Goal: Task Accomplishment & Management: Manage account settings

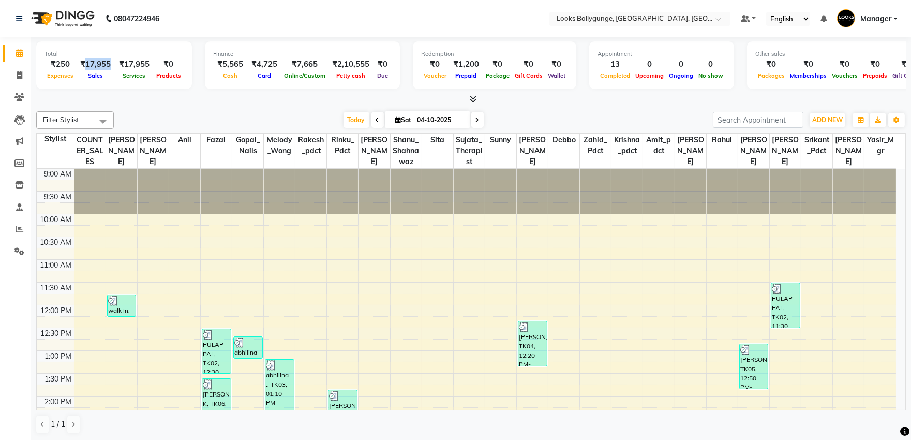
drag, startPoint x: 111, startPoint y: 64, endPoint x: 85, endPoint y: 68, distance: 25.8
click at [85, 68] on div "₹17,955" at bounding box center [95, 64] width 39 height 12
copy div "17,955"
click at [17, 229] on icon at bounding box center [20, 229] width 8 height 8
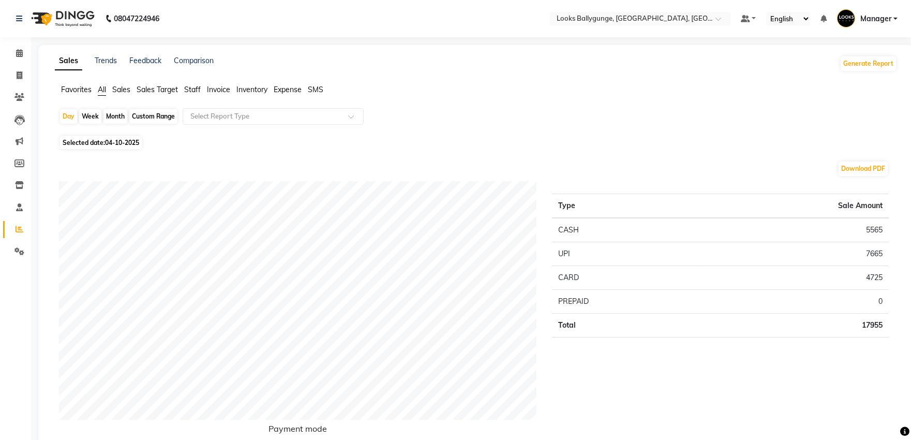
click at [277, 87] on span "Expense" at bounding box center [288, 89] width 28 height 9
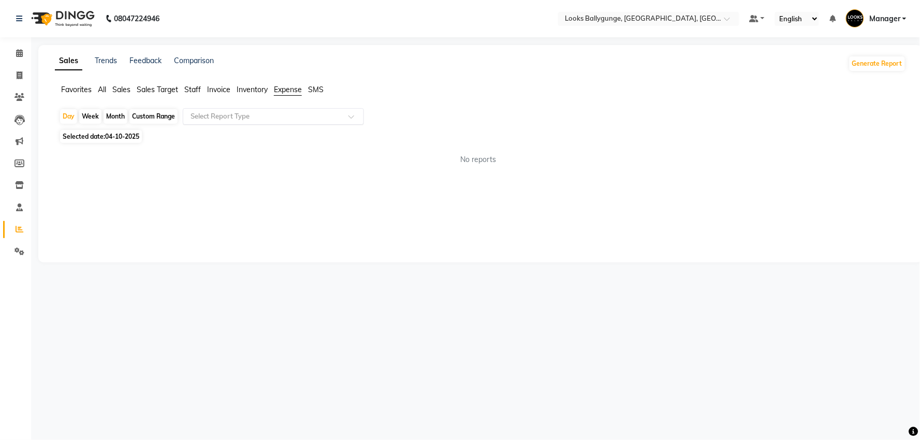
click at [260, 117] on input "text" at bounding box center [262, 116] width 149 height 10
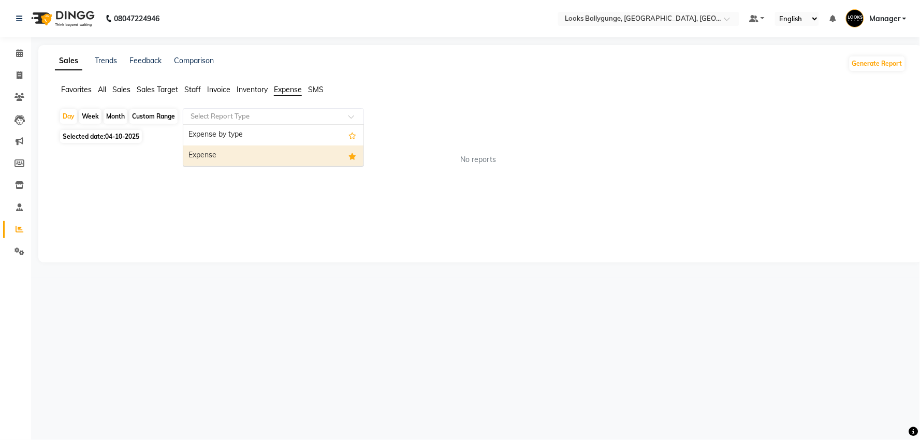
click at [273, 154] on div "Expense" at bounding box center [273, 155] width 180 height 21
select select "full_report"
select select "pdf"
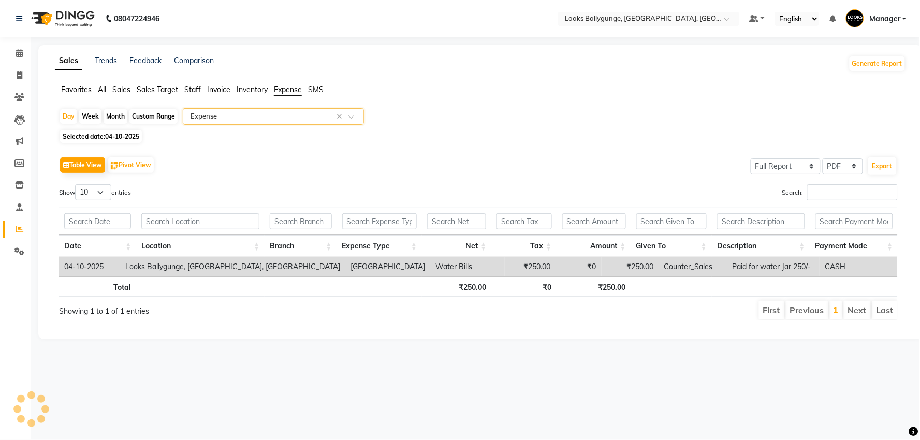
click at [132, 140] on span "04-10-2025" at bounding box center [122, 136] width 34 height 8
select select "10"
select select "2025"
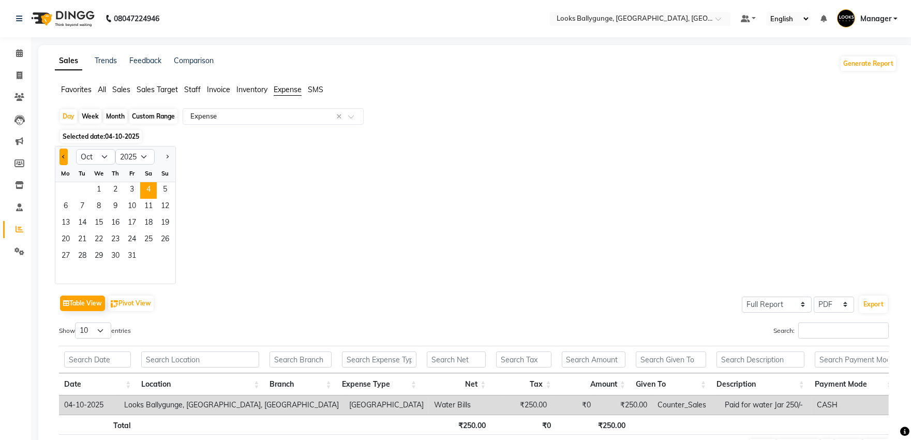
click at [60, 156] on button "Previous month" at bounding box center [64, 157] width 8 height 17
select select "9"
click at [120, 208] on span "11" at bounding box center [115, 207] width 17 height 17
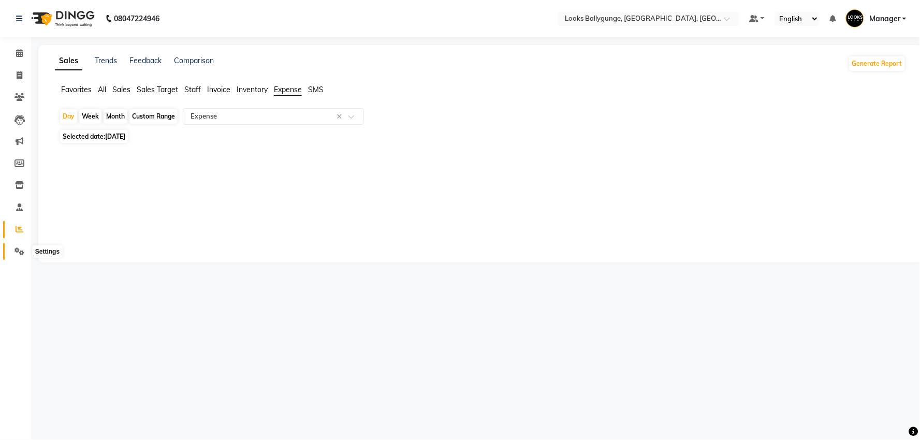
click at [21, 252] on icon at bounding box center [19, 251] width 10 height 8
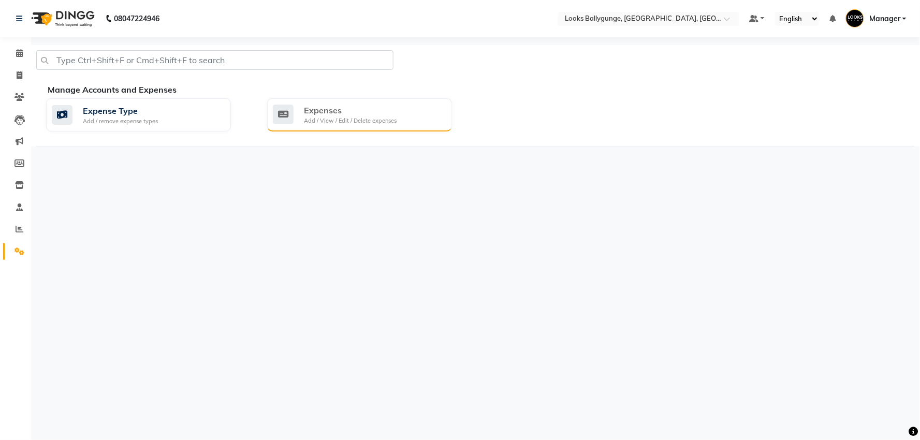
click at [317, 104] on div "Expenses" at bounding box center [350, 110] width 93 height 12
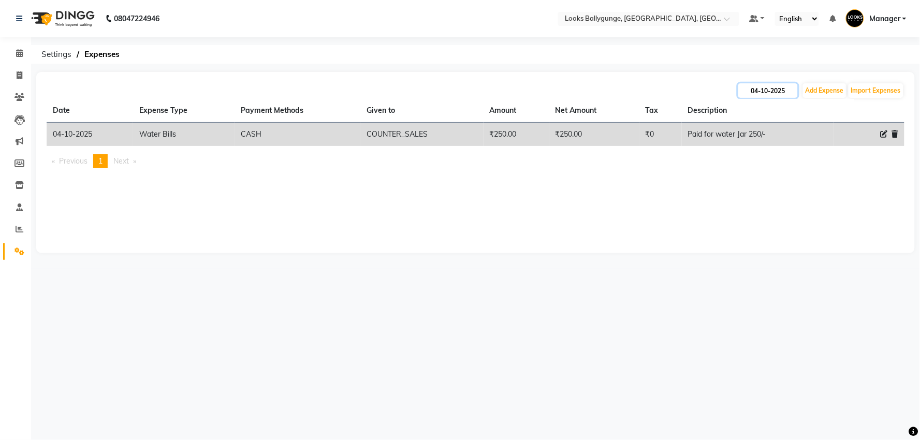
click at [758, 89] on input "04-10-2025" at bounding box center [768, 90] width 60 height 14
select select "10"
select select "2025"
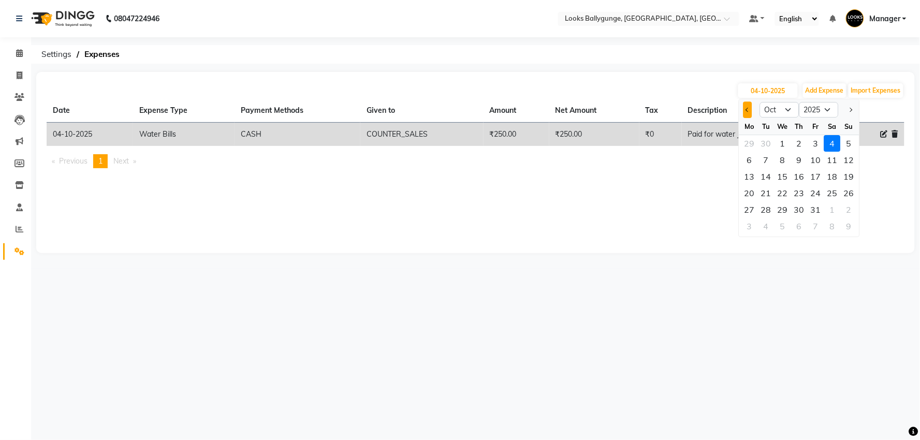
click at [747, 111] on button "Previous month" at bounding box center [747, 109] width 9 height 17
select select "9"
click at [799, 164] on div "11" at bounding box center [799, 160] width 17 height 17
type input "[DATE]"
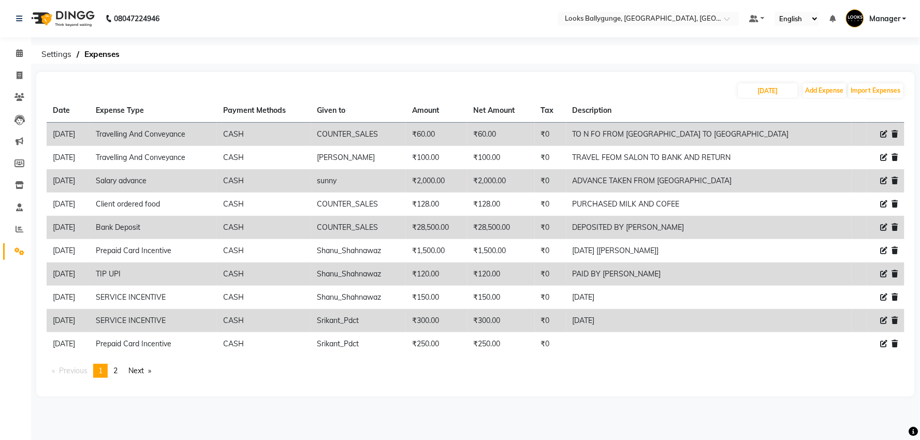
click at [144, 366] on link "Next page" at bounding box center [139, 371] width 33 height 14
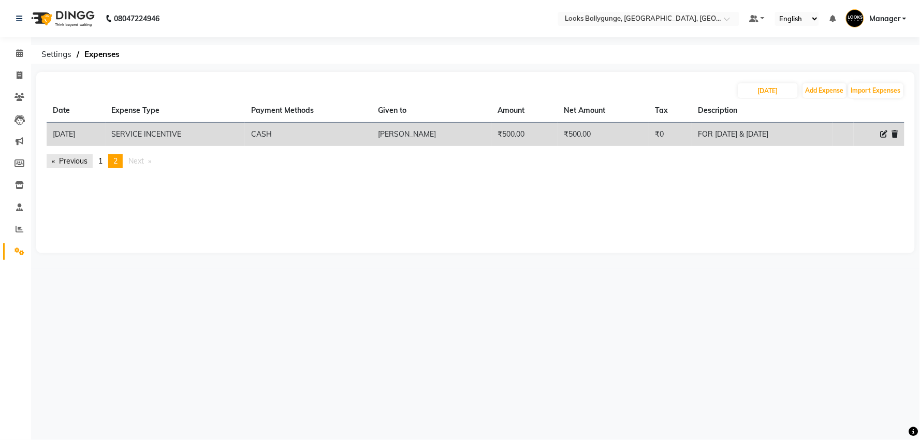
click at [71, 161] on link "Previous page" at bounding box center [70, 161] width 46 height 14
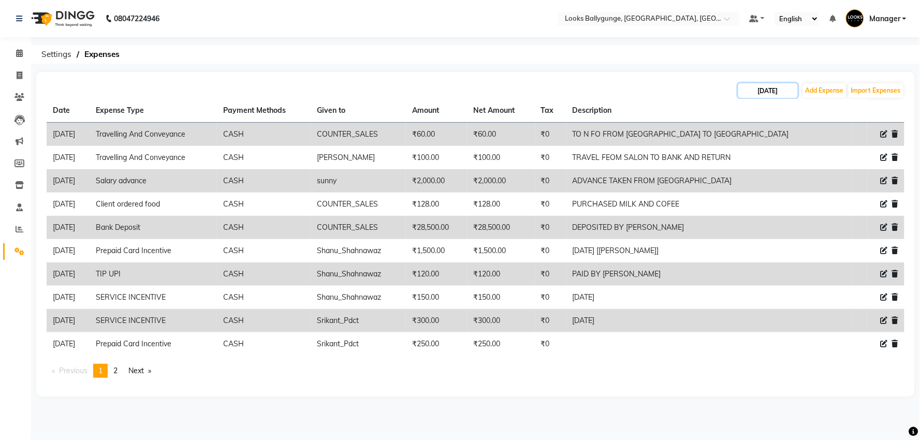
click at [766, 91] on input "[DATE]" at bounding box center [768, 90] width 60 height 14
select select "9"
select select "2025"
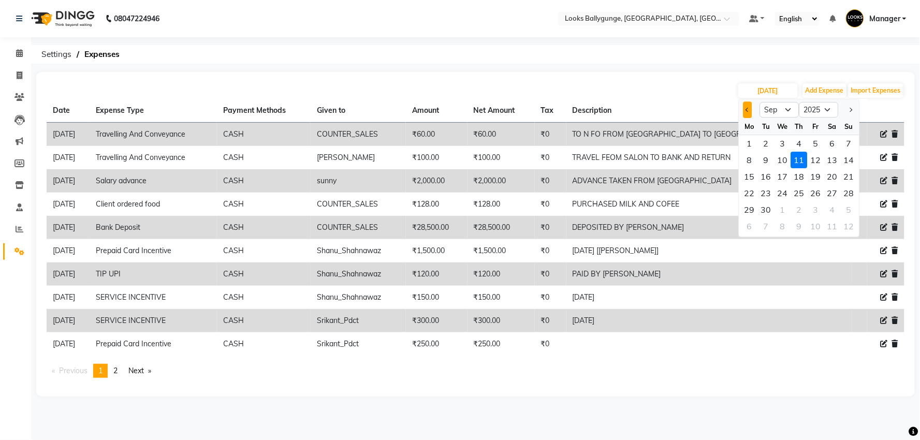
click at [747, 109] on span "Previous month" at bounding box center [747, 110] width 4 height 4
click at [851, 109] on span "Next month" at bounding box center [850, 110] width 4 height 4
select select "9"
click at [763, 161] on div "9" at bounding box center [766, 160] width 17 height 17
type input "[DATE]"
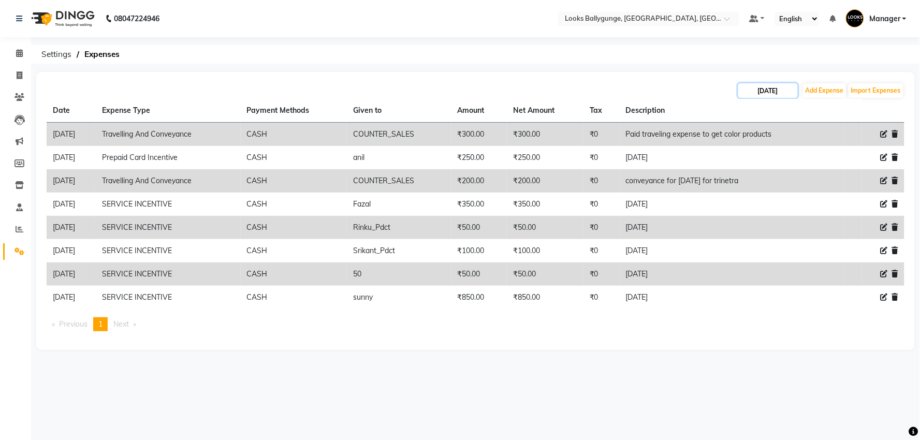
click at [766, 94] on input "[DATE]" at bounding box center [768, 90] width 60 height 14
select select "9"
select select "2025"
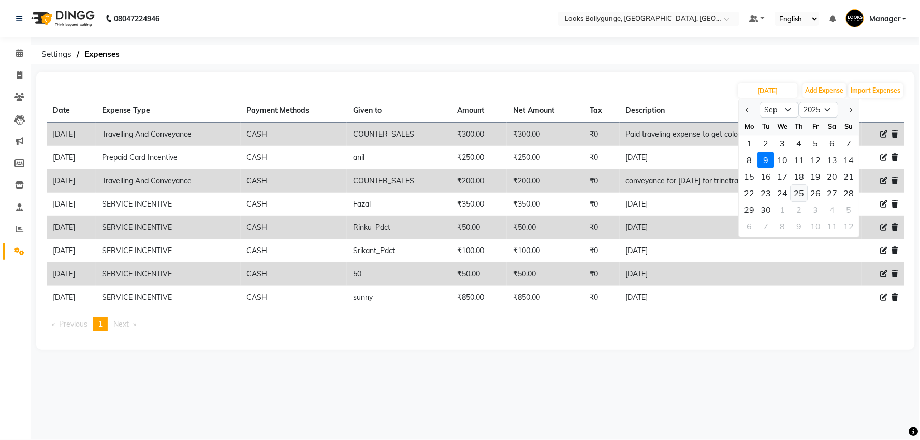
click at [804, 198] on div "25" at bounding box center [799, 193] width 17 height 17
type input "[DATE]"
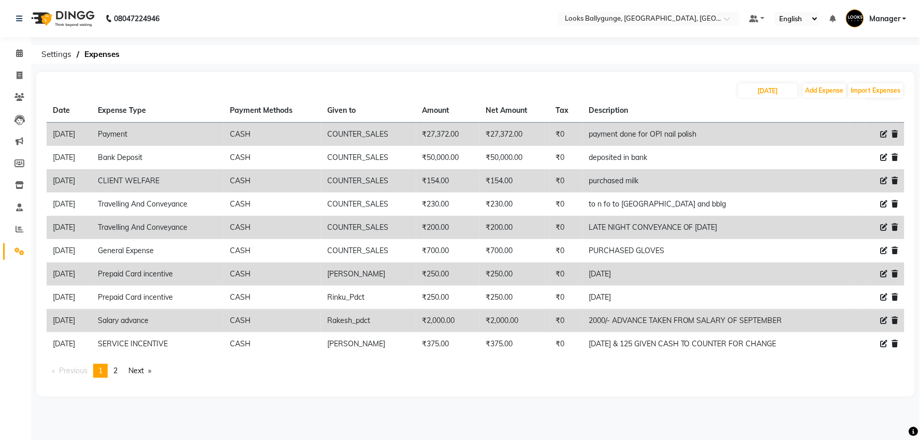
drag, startPoint x: 102, startPoint y: 323, endPoint x: 61, endPoint y: 324, distance: 40.9
click at [50, 324] on td "[DATE]" at bounding box center [69, 320] width 45 height 23
copy td "[DATE]"
click at [774, 91] on input "[DATE]" at bounding box center [768, 90] width 60 height 14
select select "9"
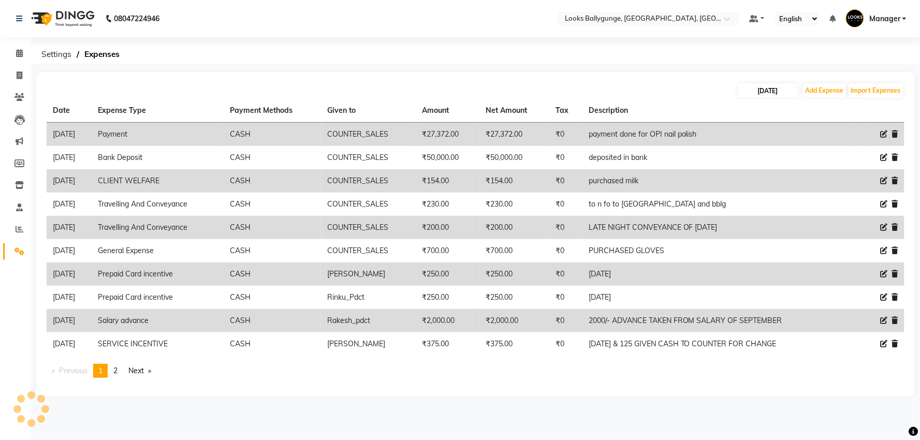
select select "2025"
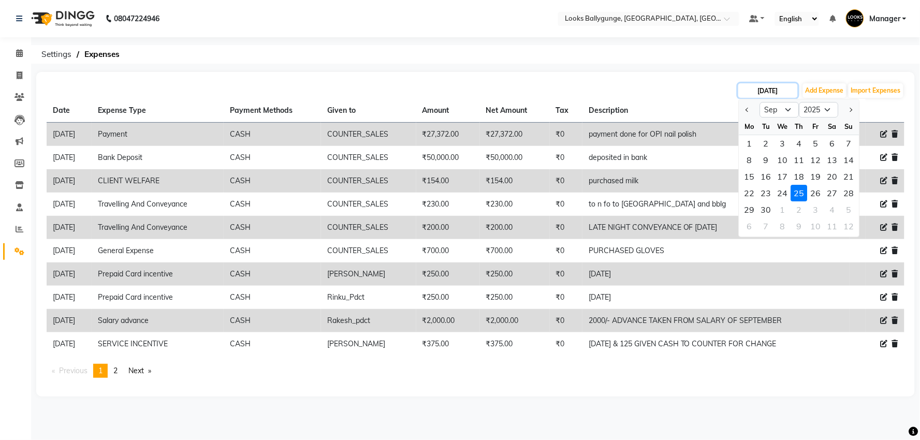
click at [774, 91] on input "[DATE]" at bounding box center [768, 90] width 60 height 14
click at [695, 86] on div "[DATE] Jan Feb Mar Apr May Jun [DATE] Aug Sep Oct Nov [DATE] 2016 2017 2018 201…" at bounding box center [476, 90] width 858 height 17
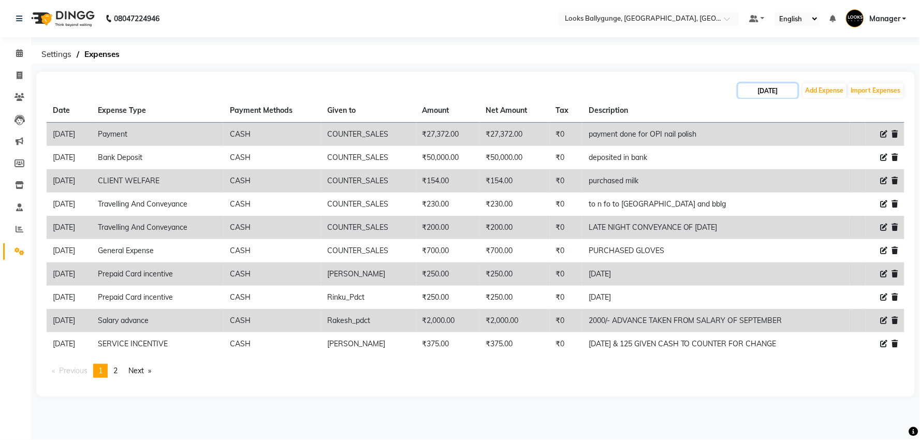
click at [768, 92] on input "[DATE]" at bounding box center [768, 90] width 60 height 14
select select "9"
select select "2025"
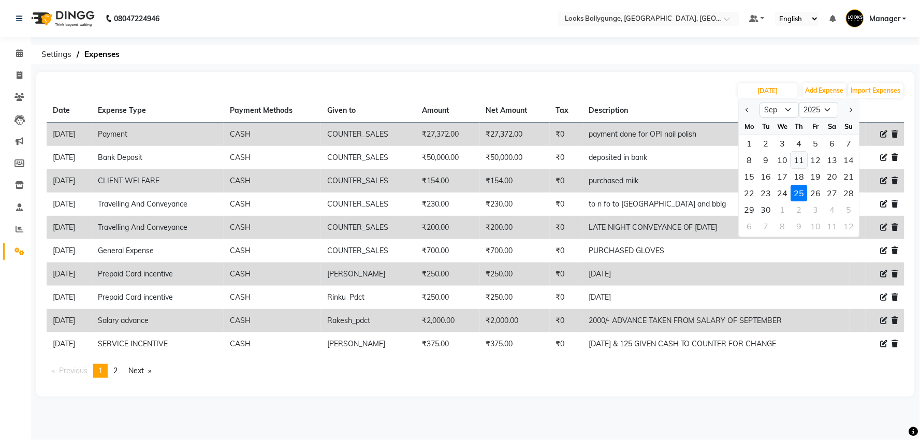
click at [802, 162] on div "11" at bounding box center [799, 160] width 17 height 17
type input "[DATE]"
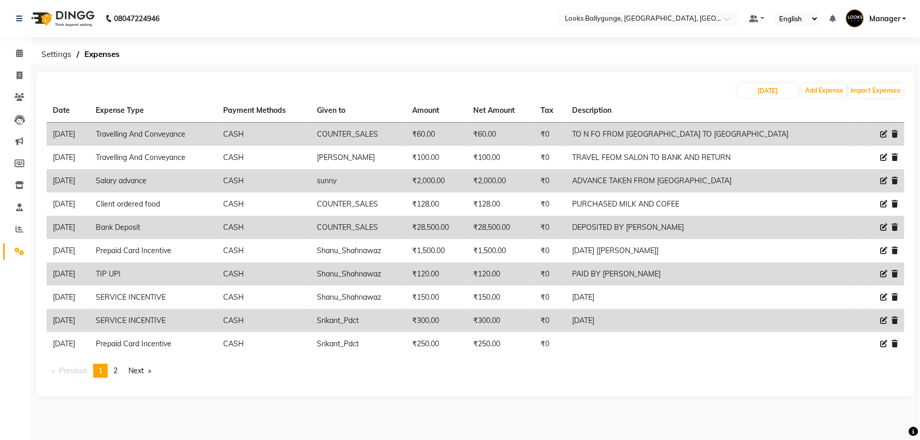
drag, startPoint x: 105, startPoint y: 180, endPoint x: 65, endPoint y: 179, distance: 39.9
click at [50, 179] on td "[DATE]" at bounding box center [68, 180] width 43 height 23
copy td "[DATE]"
click at [14, 55] on span at bounding box center [19, 54] width 18 height 12
